Goal: Find specific page/section: Find specific page/section

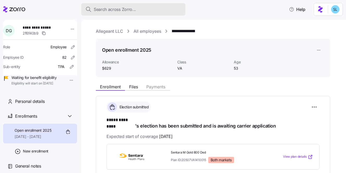
click at [156, 12] on div "Search across Zorro..." at bounding box center [133, 9] width 96 height 7
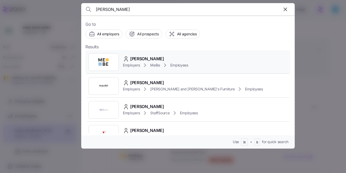
type input "[PERSON_NAME]"
click at [160, 59] on span "[PERSON_NAME]" at bounding box center [147, 59] width 34 height 7
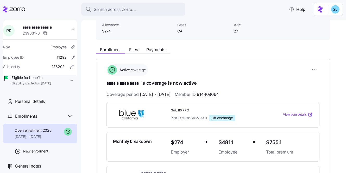
scroll to position [38, 0]
